Goal: Task Accomplishment & Management: Manage account settings

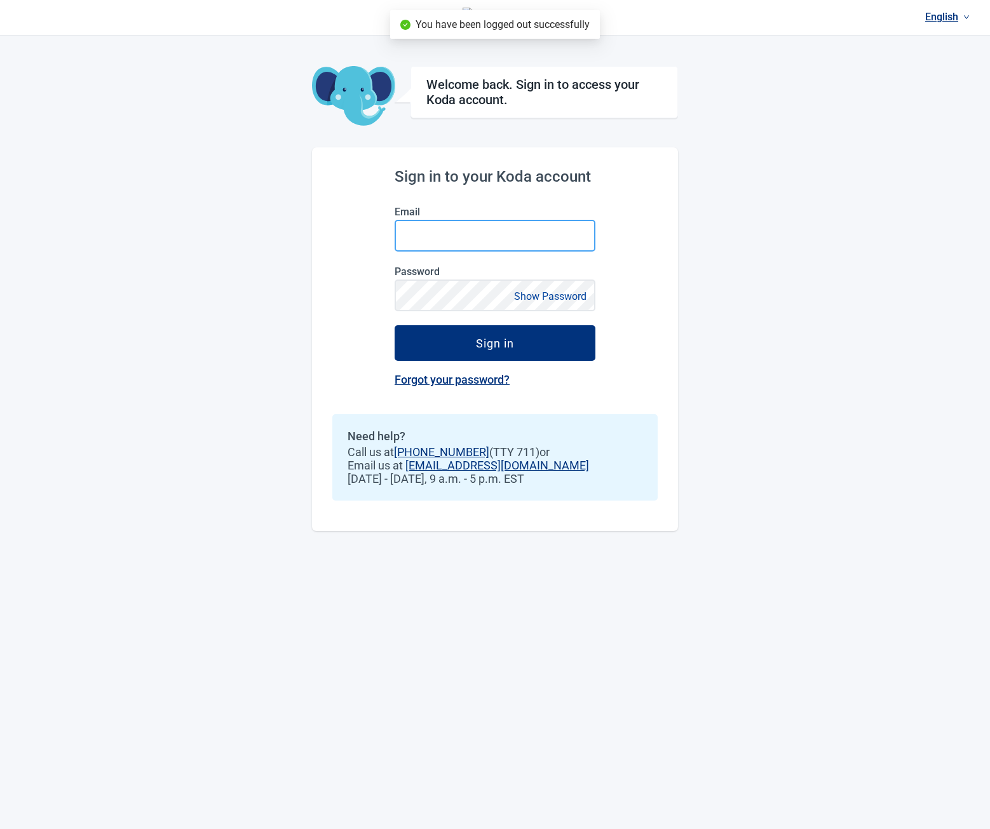
click at [482, 227] on input "Email" at bounding box center [495, 236] width 201 height 32
type input "**********"
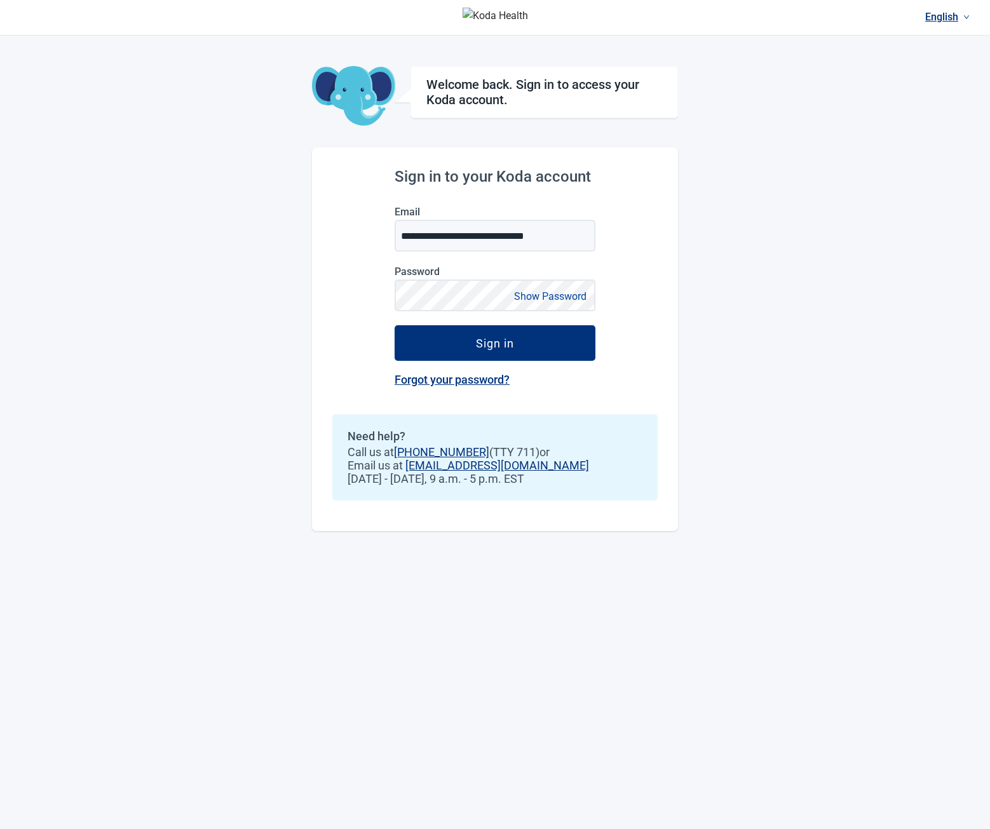
click at [395, 325] on button "Sign in" at bounding box center [495, 343] width 201 height 36
